Goal: Transaction & Acquisition: Download file/media

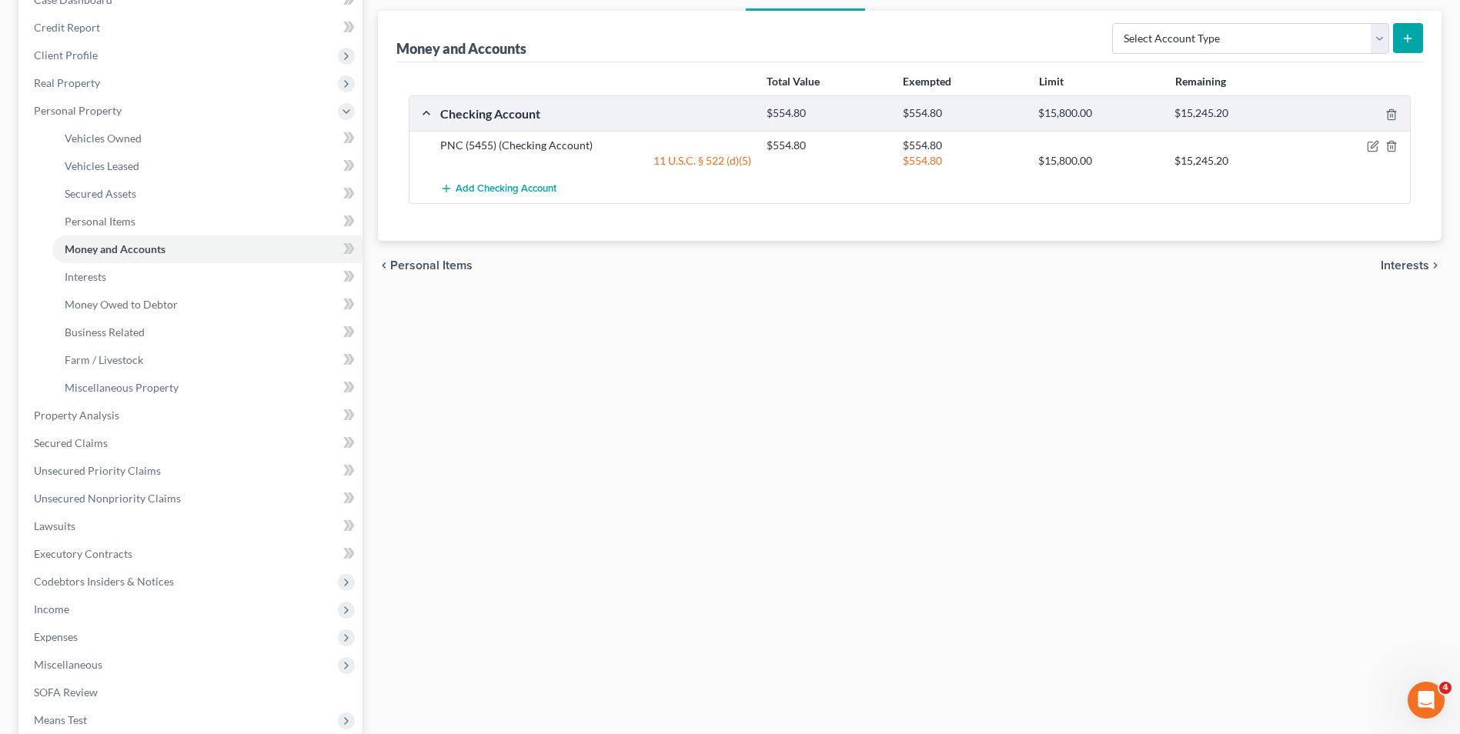
scroll to position [308, 0]
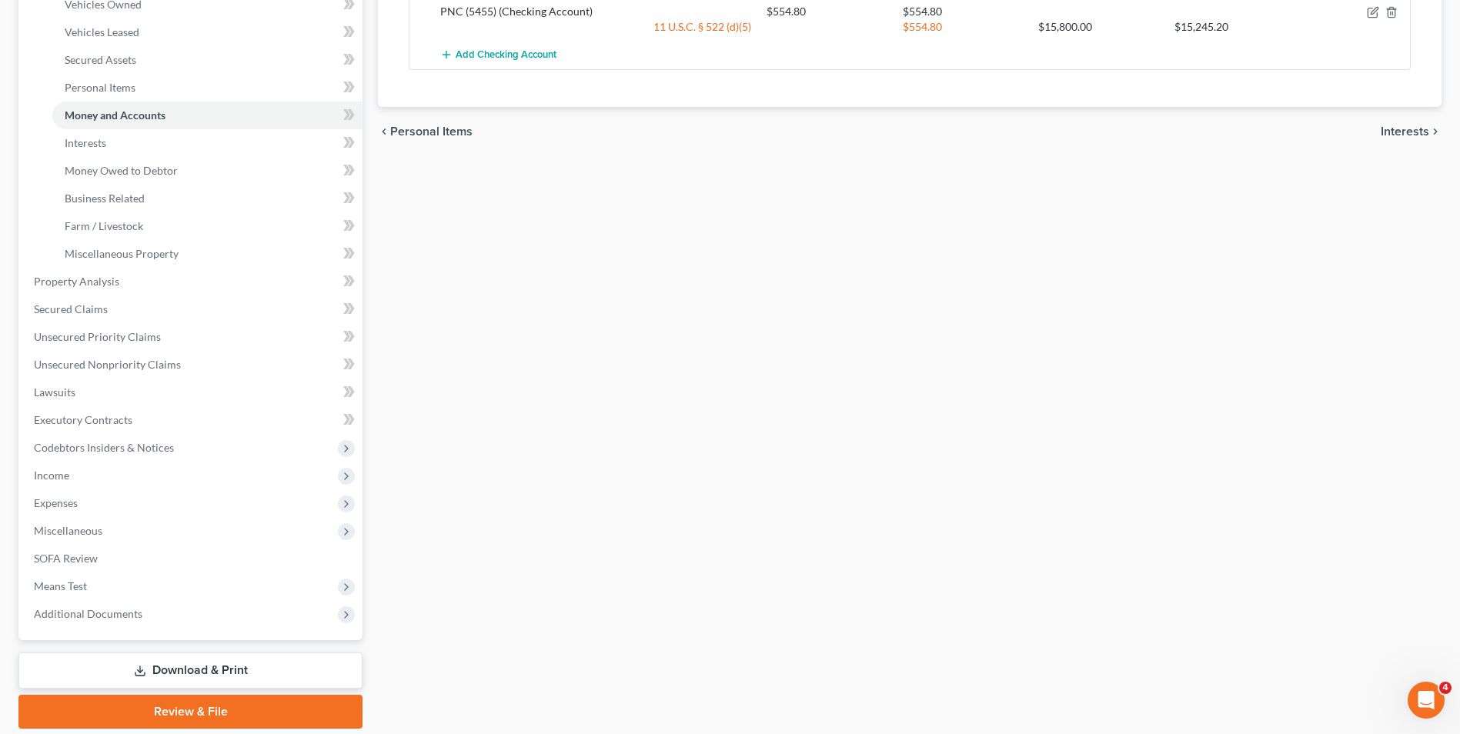
click at [231, 665] on link "Download & Print" at bounding box center [190, 671] width 344 height 36
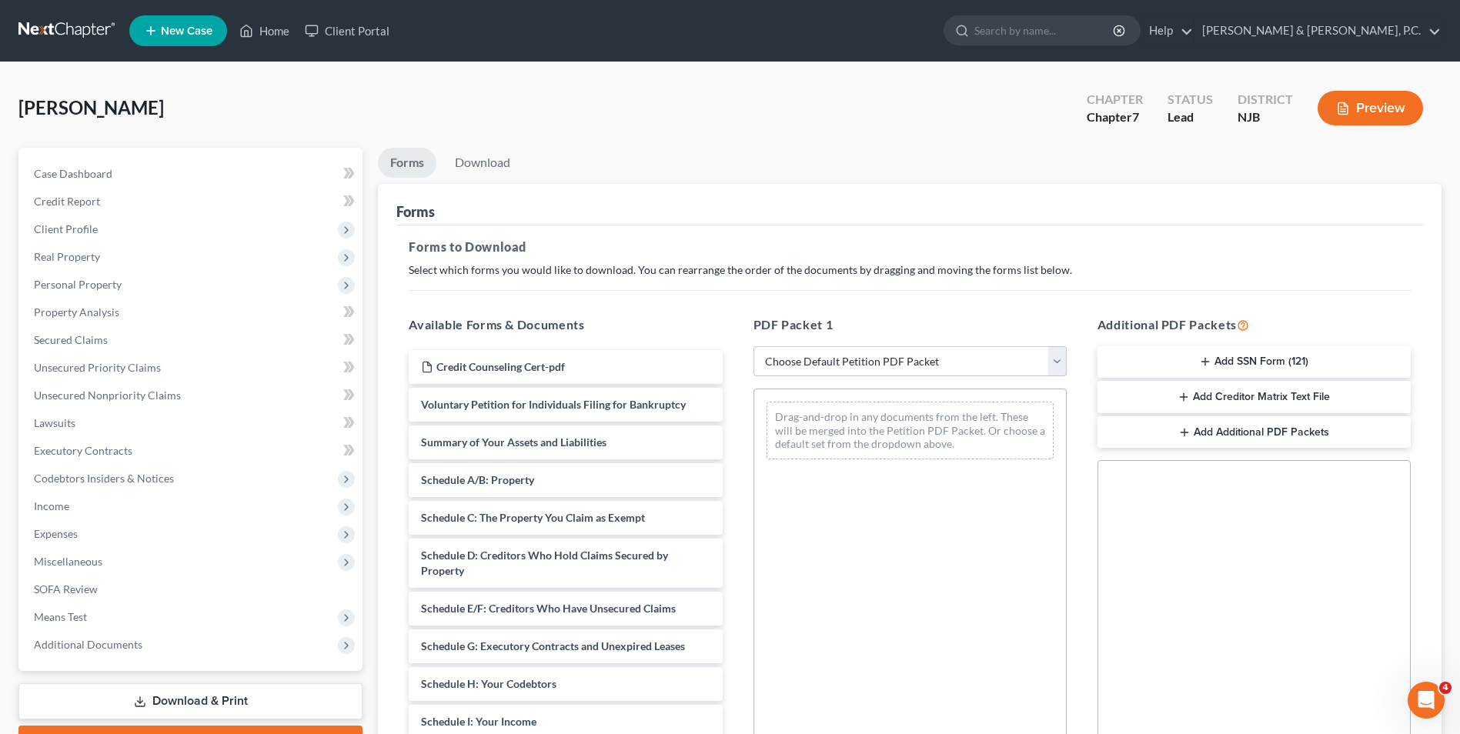
scroll to position [308, 0]
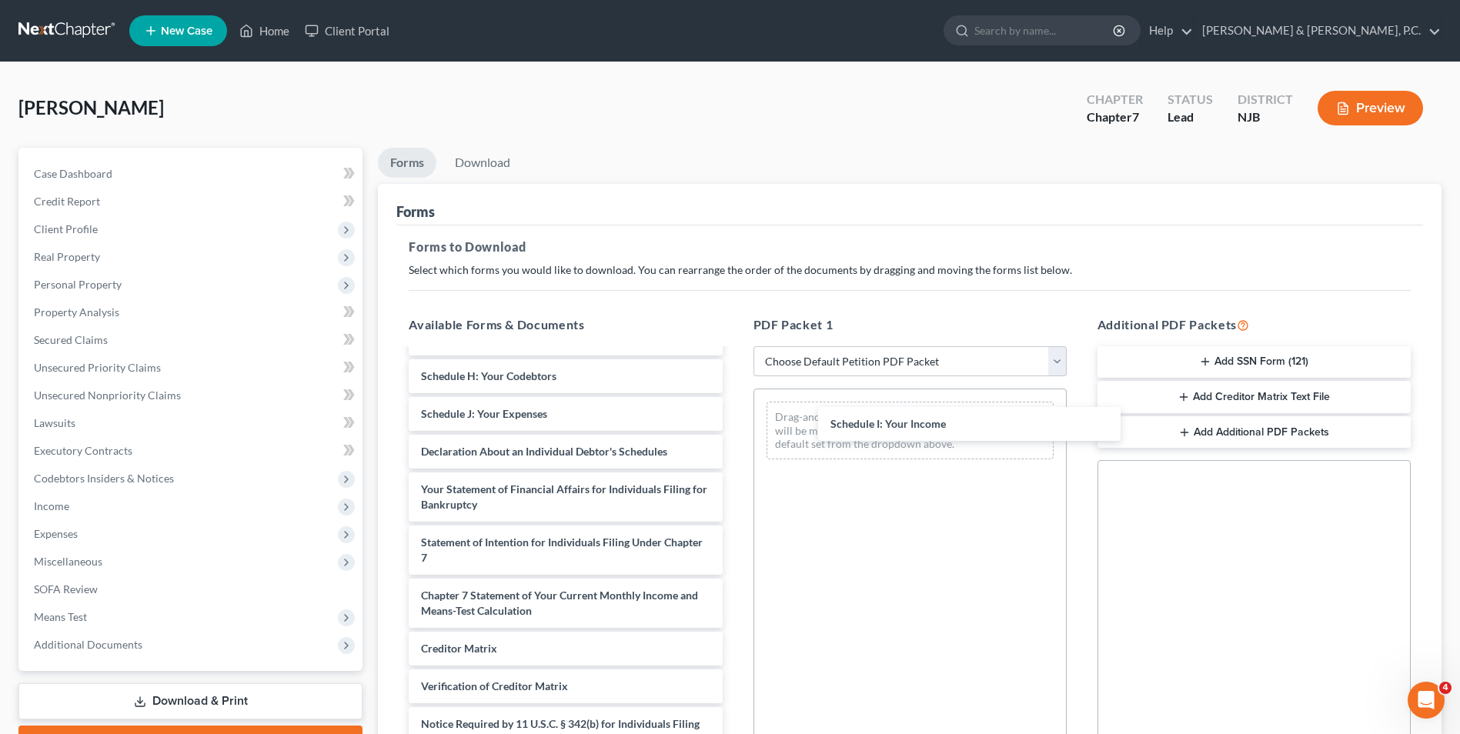
drag, startPoint x: 535, startPoint y: 412, endPoint x: 717, endPoint y: 450, distance: 186.4
click at [734, 422] on div "Schedule I: Your Income Credit Counseling Cert-pdf Voluntary Petition for Indiv…" at bounding box center [565, 418] width 338 height 752
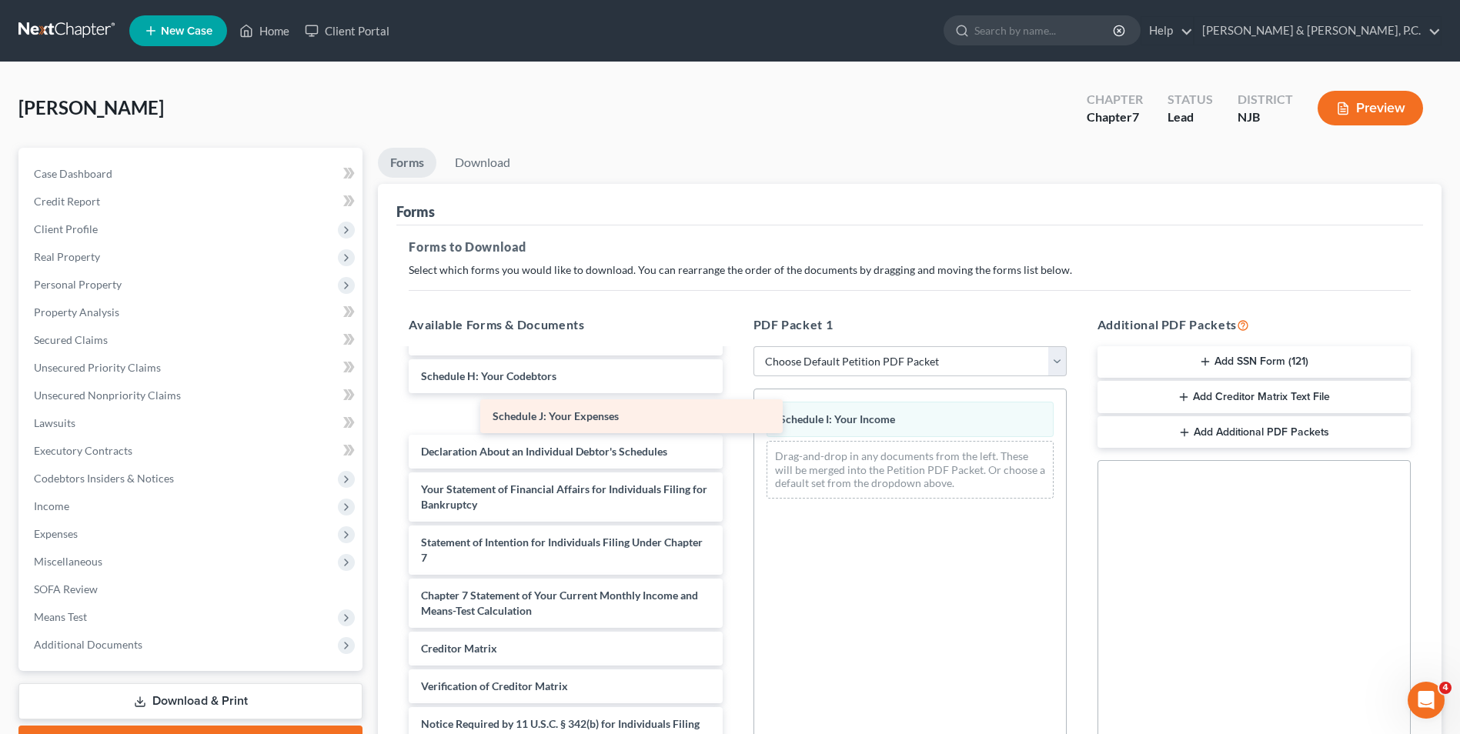
scroll to position [299, 0]
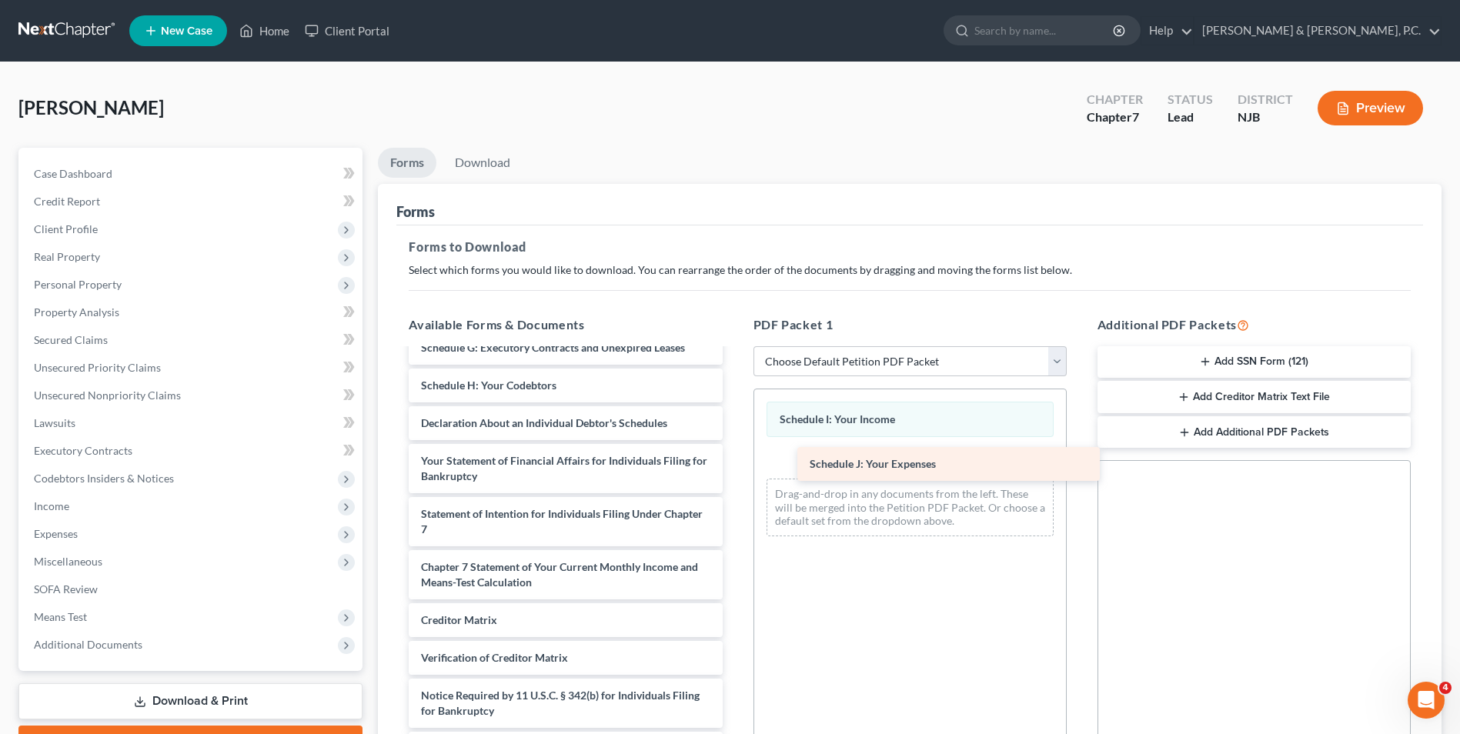
drag, startPoint x: 494, startPoint y: 412, endPoint x: 879, endPoint y: 462, distance: 388.0
click at [734, 462] on div "Schedule J: Your Expenses Credit Counseling Cert-pdf Voluntary Petition for Ind…" at bounding box center [565, 409] width 338 height 714
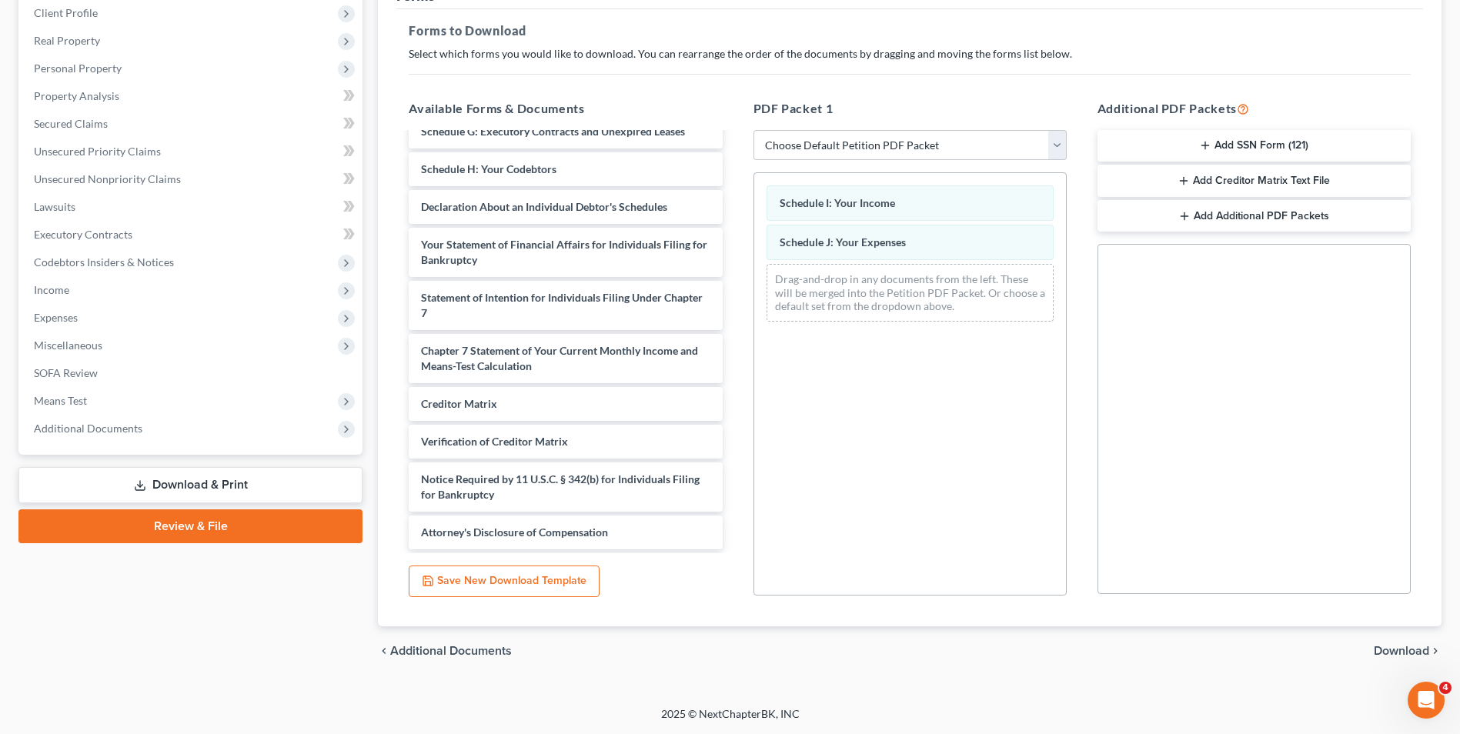
click at [1394, 647] on span "Download" at bounding box center [1401, 651] width 55 height 12
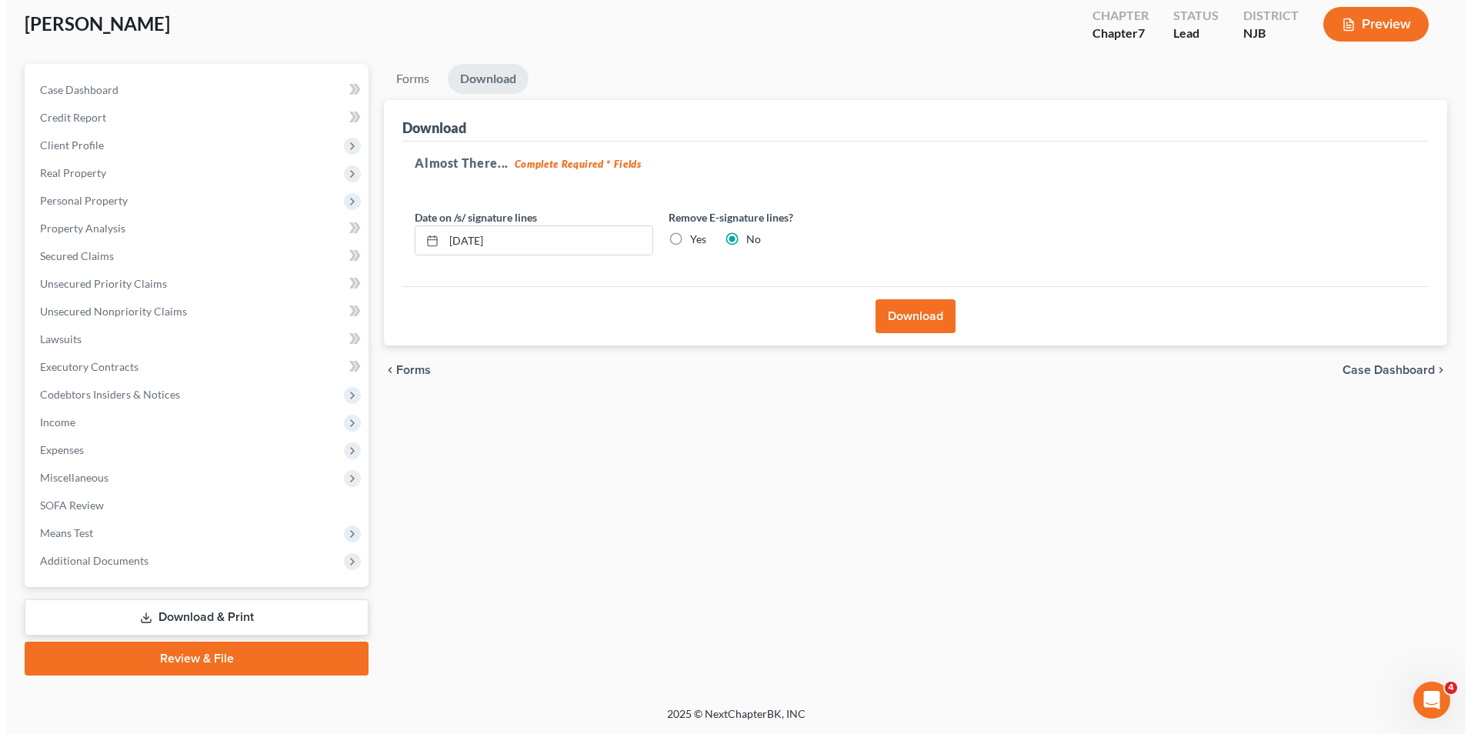
scroll to position [84, 0]
click at [543, 239] on input "[DATE]" at bounding box center [542, 240] width 209 height 29
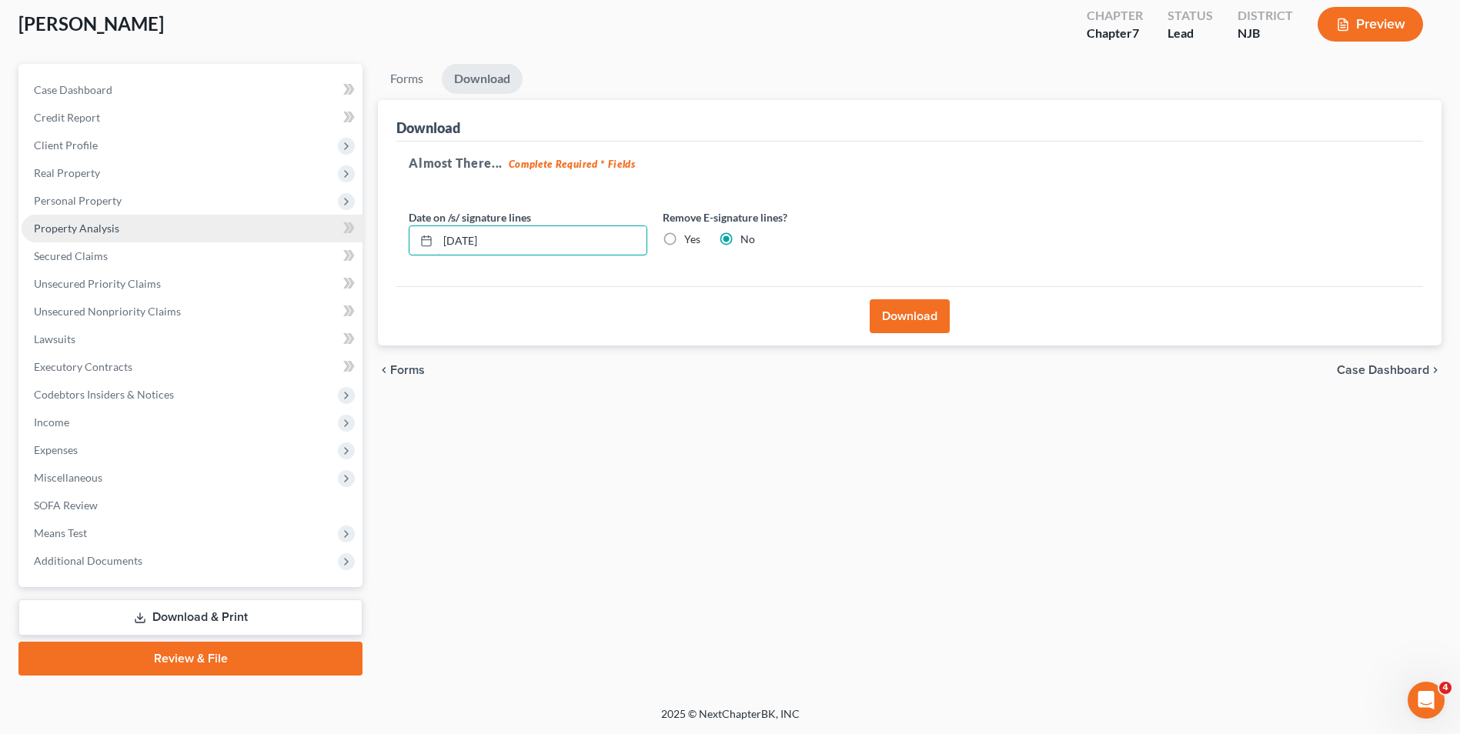
drag, startPoint x: 543, startPoint y: 239, endPoint x: 262, endPoint y: 229, distance: 281.8
click at [262, 229] on div "Petition Navigation Case Dashboard Payments Invoices Payments Payments Credit R…" at bounding box center [730, 370] width 1438 height 612
click at [684, 239] on label "Yes" at bounding box center [692, 239] width 16 height 15
click at [690, 239] on input "Yes" at bounding box center [695, 237] width 10 height 10
radio input "true"
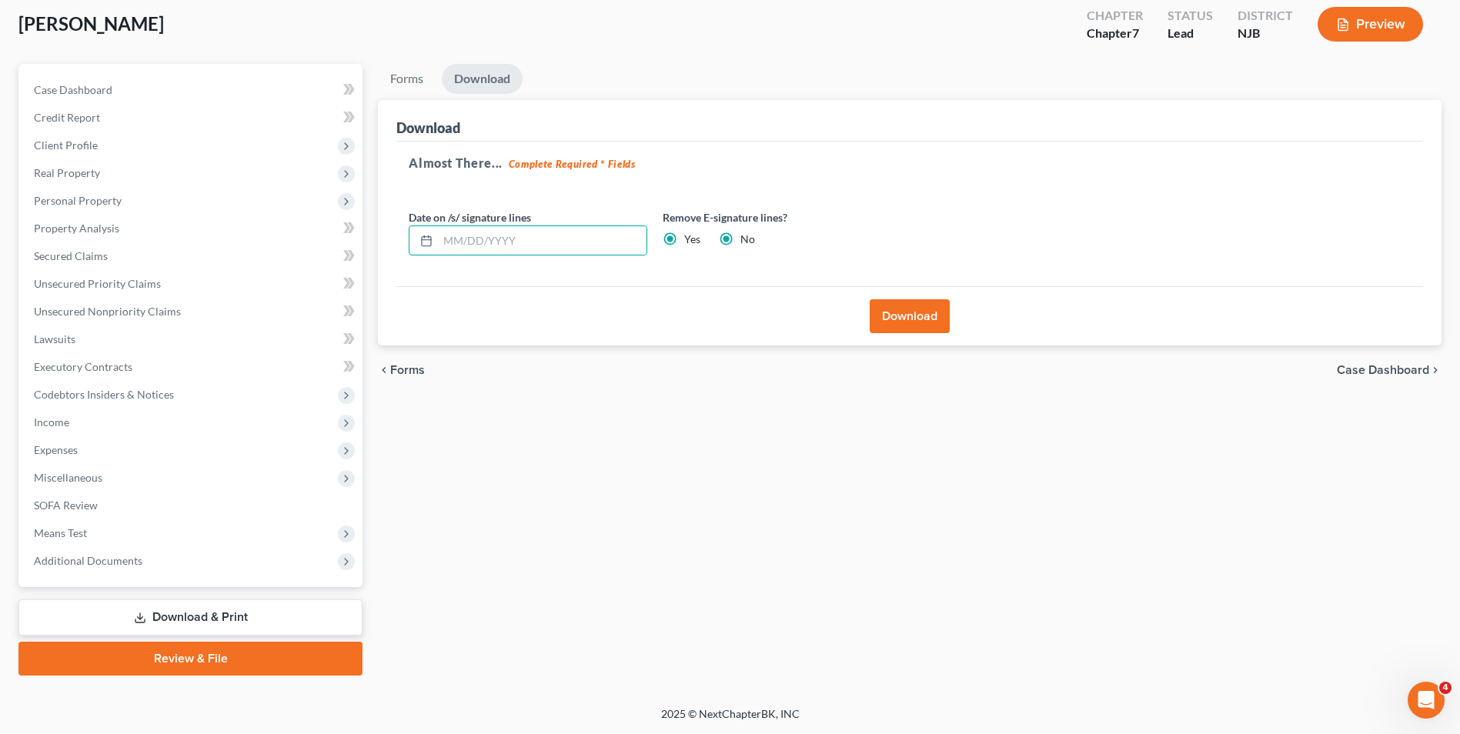
radio input "false"
click at [926, 313] on button "Download" at bounding box center [910, 316] width 80 height 34
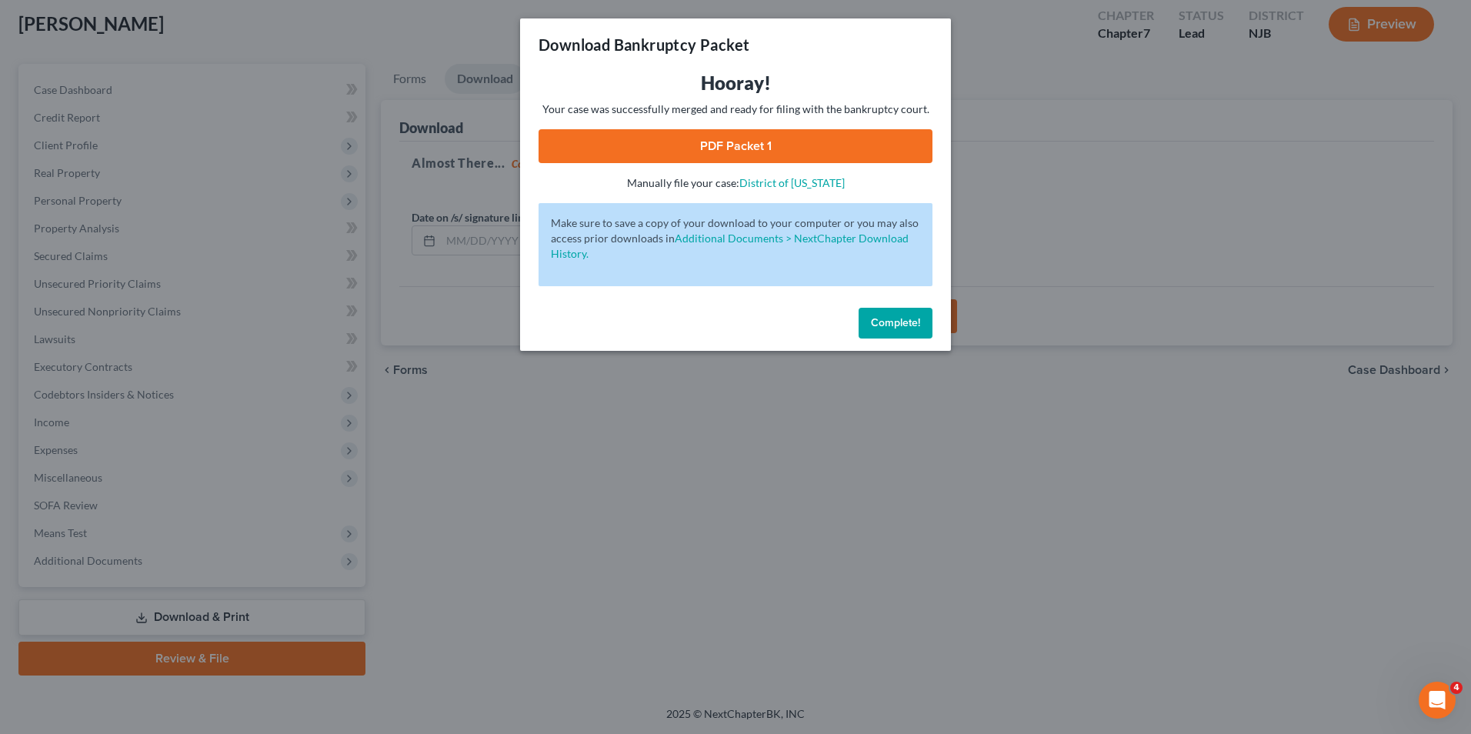
click at [780, 146] on link "PDF Packet 1" at bounding box center [736, 146] width 394 height 34
